Goal: Task Accomplishment & Management: Use online tool/utility

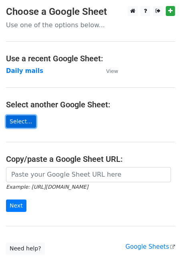
click at [30, 121] on link "Select..." at bounding box center [21, 121] width 30 height 12
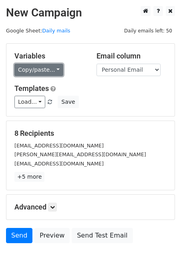
click at [25, 72] on link "Copy/paste..." at bounding box center [38, 70] width 49 height 12
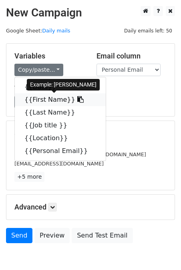
click at [34, 105] on link "{{First Name}}" at bounding box center [60, 99] width 91 height 13
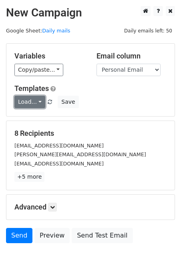
click at [34, 104] on link "Load..." at bounding box center [29, 102] width 31 height 12
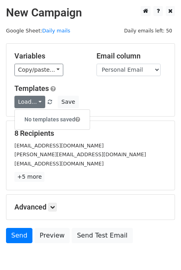
click at [99, 105] on div "Load... No templates saved Save" at bounding box center [90, 102] width 164 height 12
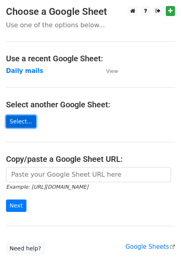
click at [18, 119] on link "Select..." at bounding box center [21, 121] width 30 height 12
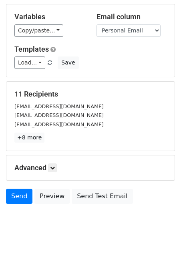
scroll to position [41, 0]
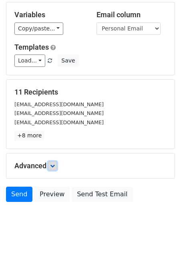
click at [54, 169] on link at bounding box center [52, 165] width 9 height 9
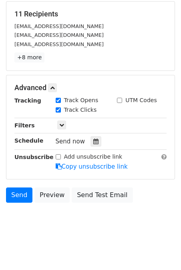
scroll to position [0, 0]
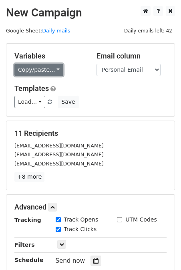
click at [49, 69] on link "Copy/paste..." at bounding box center [38, 70] width 49 height 12
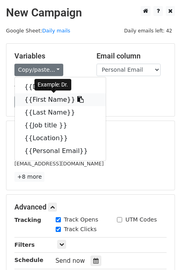
click at [44, 97] on link "{{First Name}}" at bounding box center [60, 99] width 91 height 13
